Goal: Task Accomplishment & Management: Manage account settings

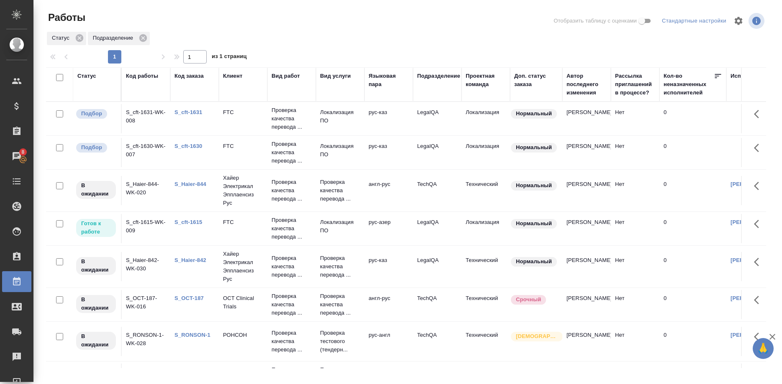
click at [188, 146] on link "S_cft-1630" at bounding box center [188, 146] width 28 height 6
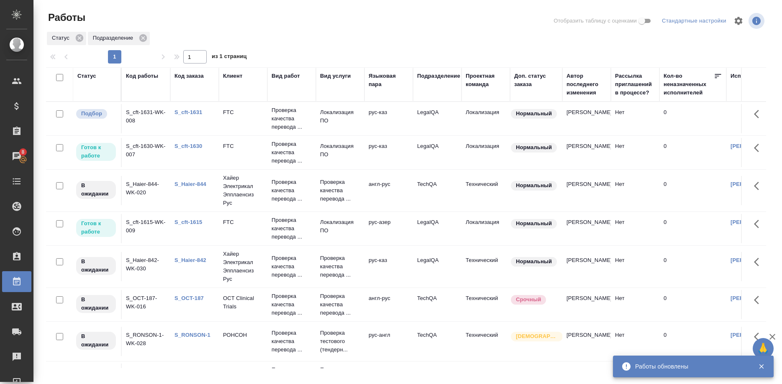
click at [192, 113] on link "S_cft-1631" at bounding box center [188, 112] width 28 height 6
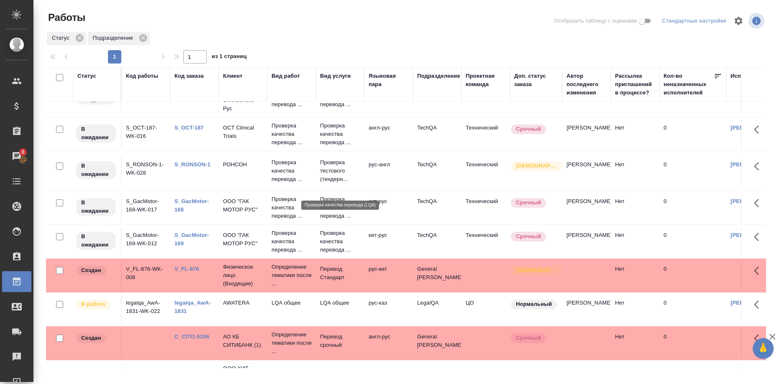
scroll to position [205, 0]
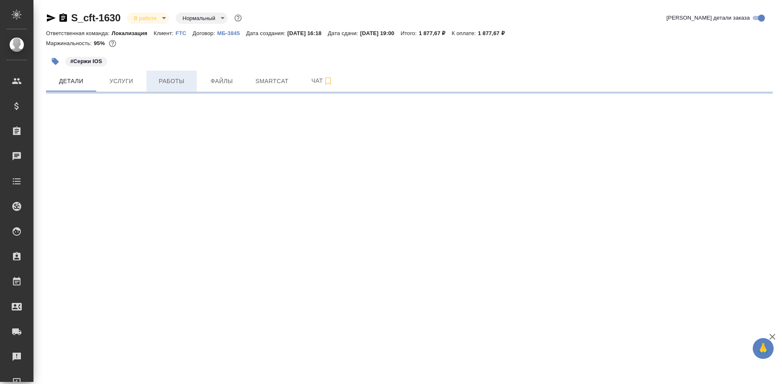
click at [174, 78] on span "Работы" at bounding box center [171, 81] width 40 height 10
select select "RU"
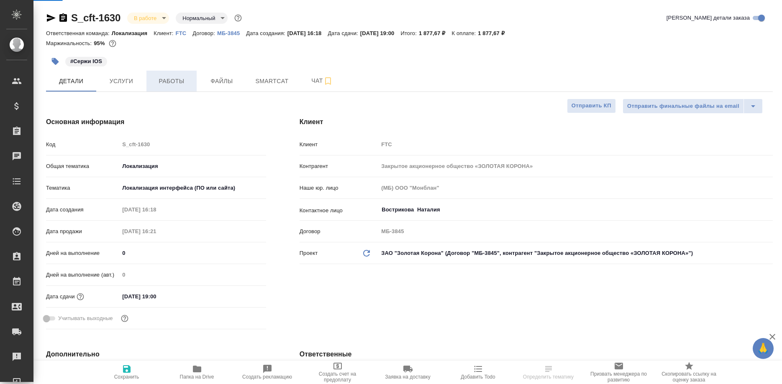
type textarea "x"
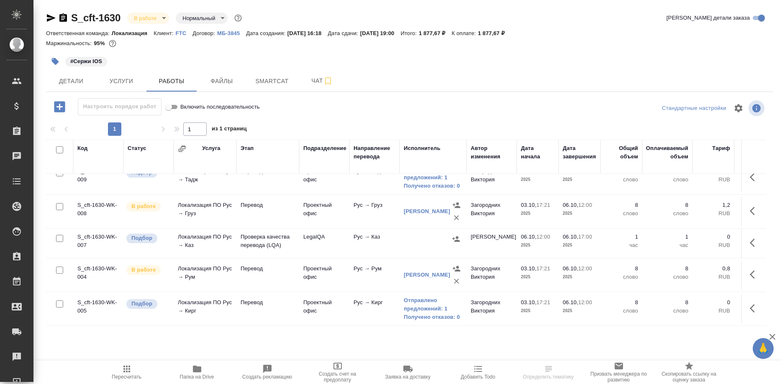
scroll to position [85, 0]
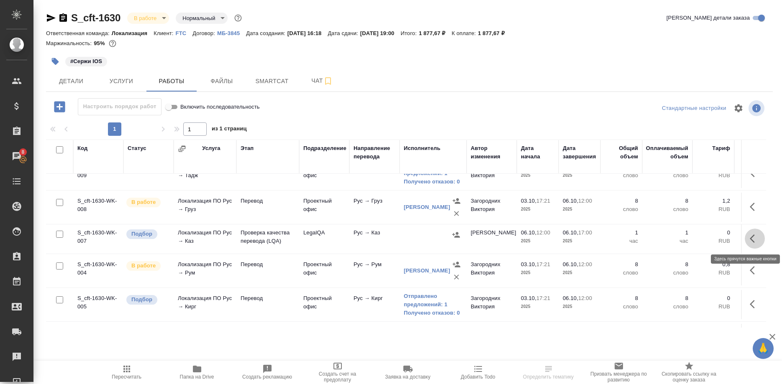
click at [748, 240] on button "button" at bounding box center [755, 239] width 20 height 20
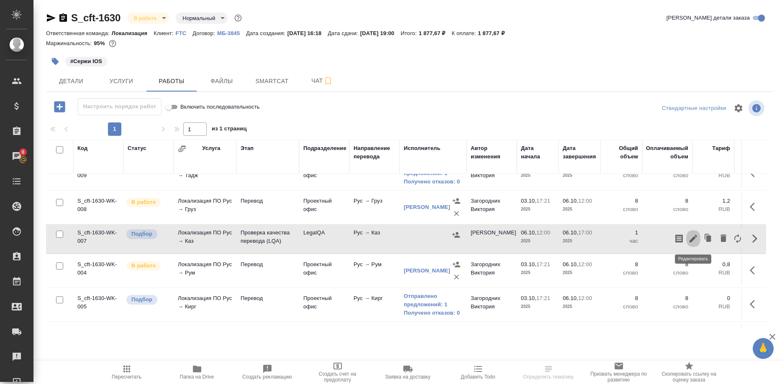
click at [693, 242] on icon "button" at bounding box center [693, 239] width 10 height 10
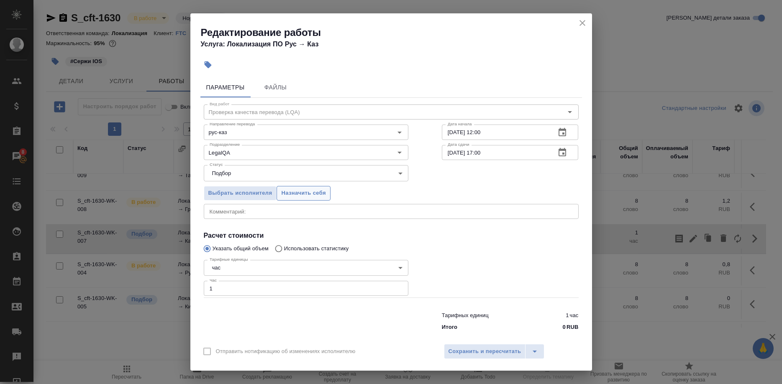
click at [312, 196] on span "Назначить себя" at bounding box center [303, 194] width 44 height 10
click at [486, 351] on span "Сохранить и пересчитать" at bounding box center [485, 352] width 73 height 10
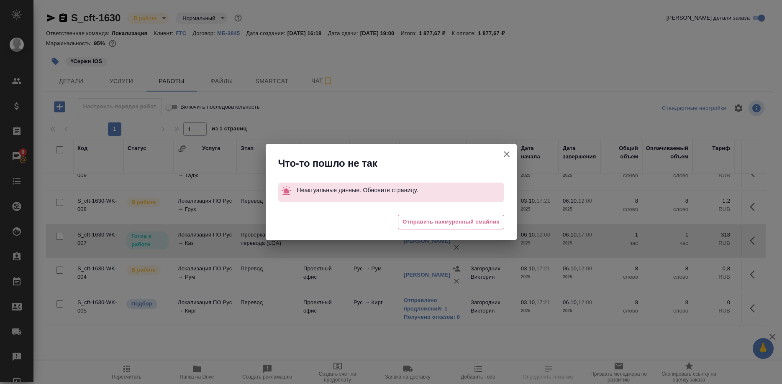
click at [506, 153] on icon "button" at bounding box center [507, 154] width 10 height 10
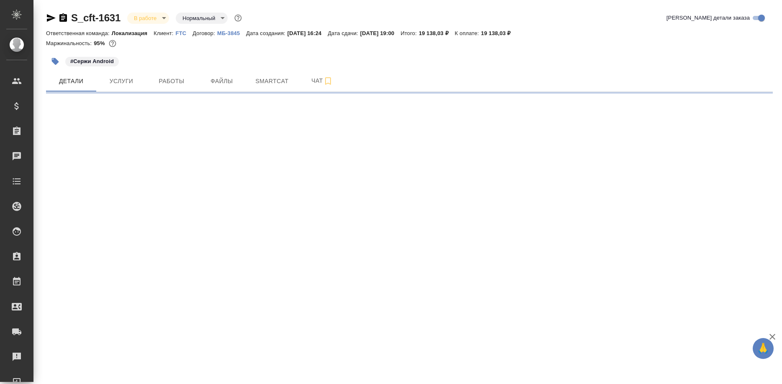
select select "RU"
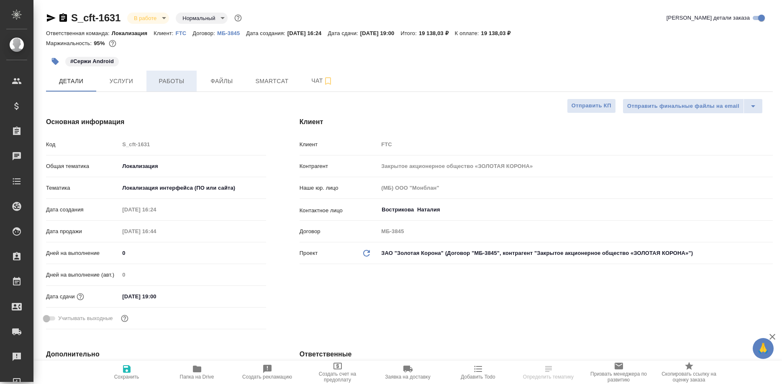
type textarea "x"
click at [172, 84] on span "Работы" at bounding box center [171, 81] width 40 height 10
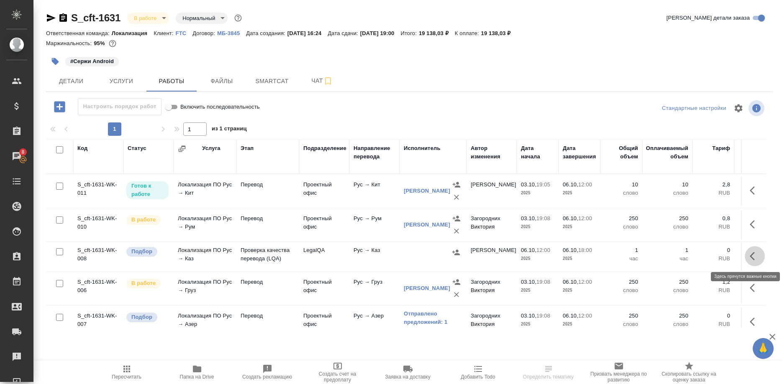
click at [748, 254] on button "button" at bounding box center [755, 256] width 20 height 20
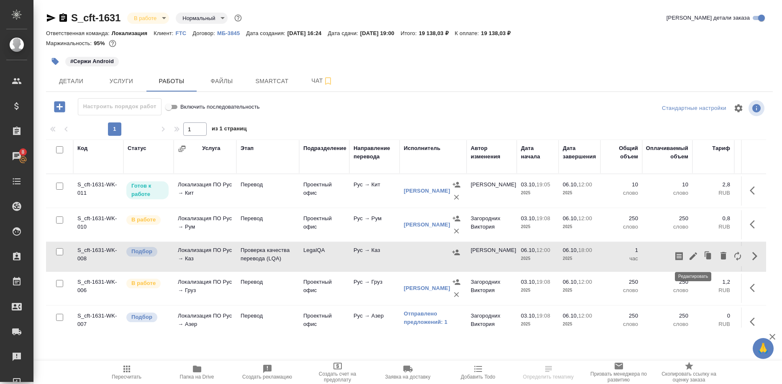
click at [684, 254] on button "button" at bounding box center [679, 256] width 14 height 20
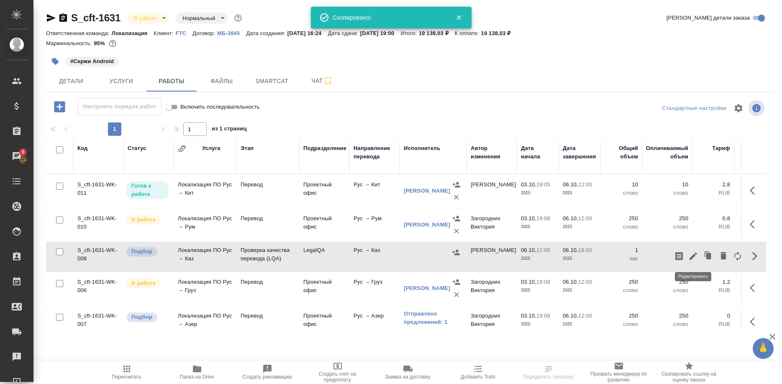
click at [689, 257] on icon "button" at bounding box center [693, 256] width 10 height 10
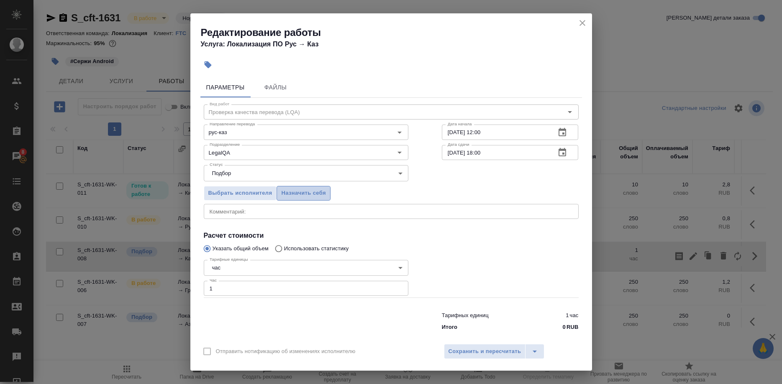
click at [306, 198] on span "Назначить себя" at bounding box center [303, 194] width 44 height 10
click at [475, 344] on button "Сохранить и пересчитать" at bounding box center [485, 351] width 82 height 15
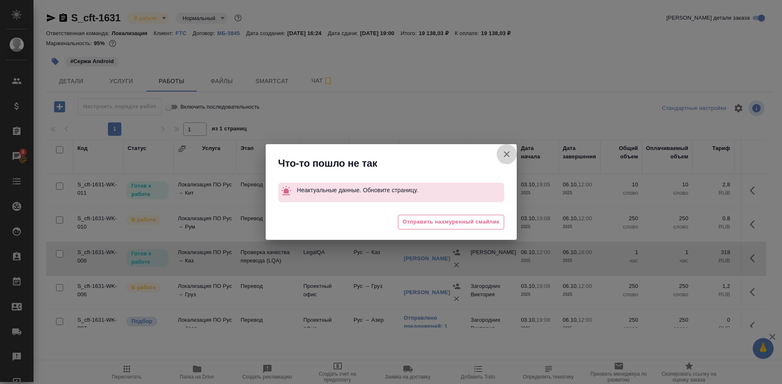
click at [503, 153] on icon "button" at bounding box center [507, 154] width 10 height 10
